Goal: Transaction & Acquisition: Purchase product/service

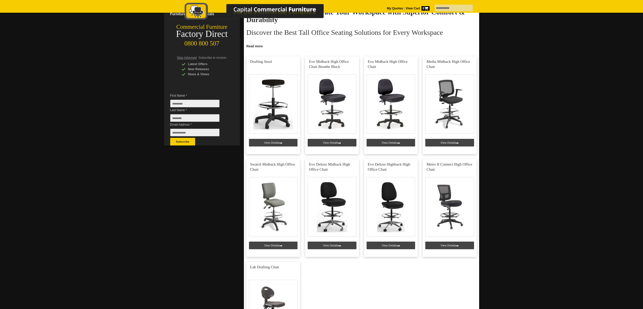
scroll to position [91, 0]
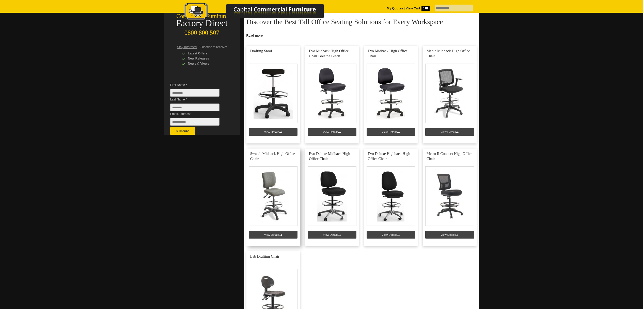
click at [279, 188] on link at bounding box center [274, 197] width 54 height 98
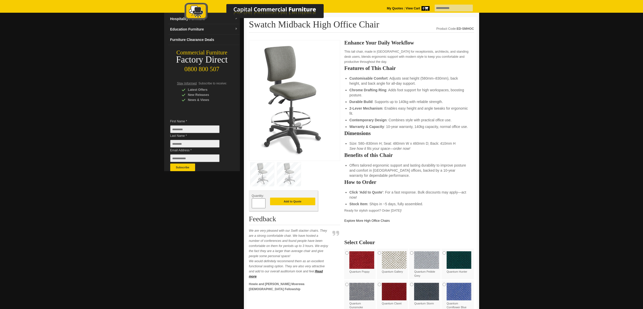
scroll to position [31, 0]
